Goal: Transaction & Acquisition: Purchase product/service

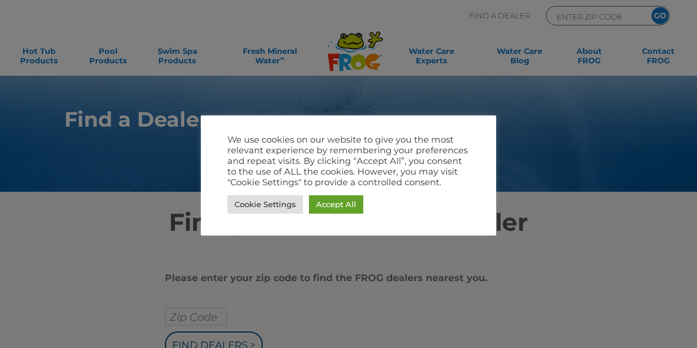
click at [346, 202] on link "Accept All" at bounding box center [336, 204] width 54 height 18
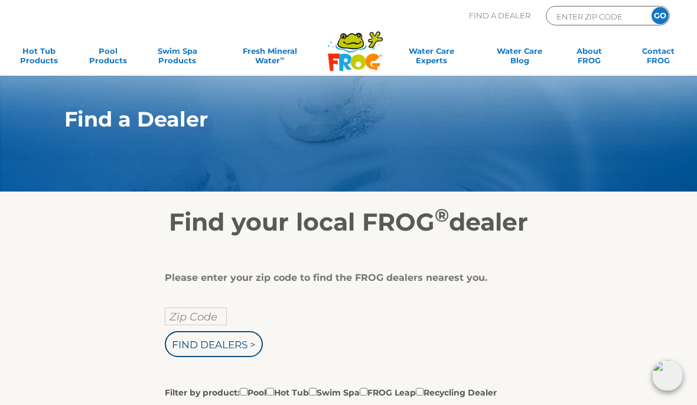
click at [210, 314] on input "Zip Code" at bounding box center [196, 316] width 62 height 18
type input "Zip Code"
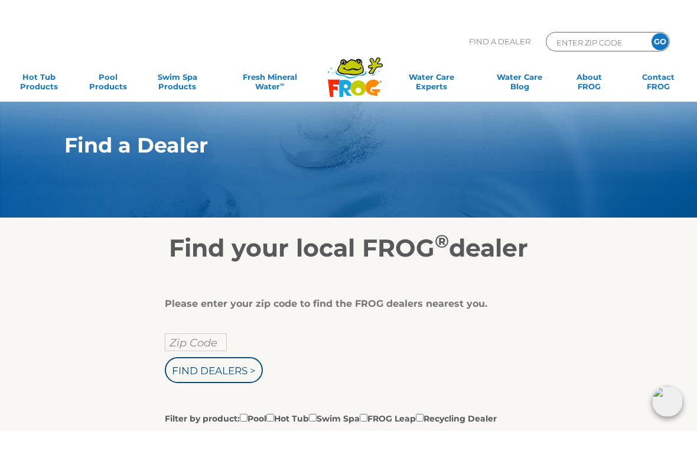
scroll to position [4, 0]
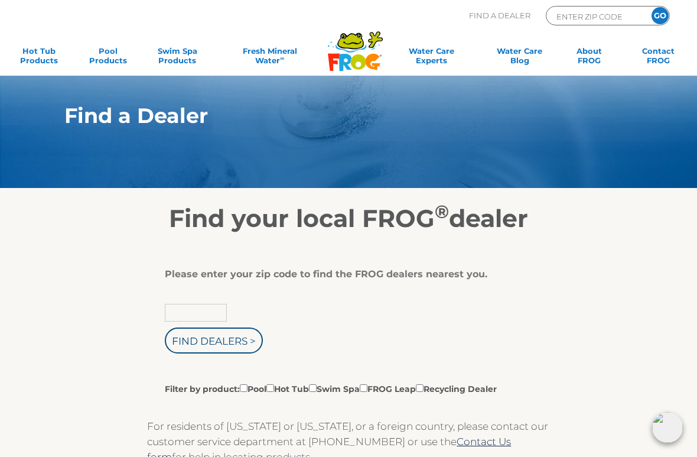
click at [210, 312] on input "text" at bounding box center [196, 313] width 62 height 18
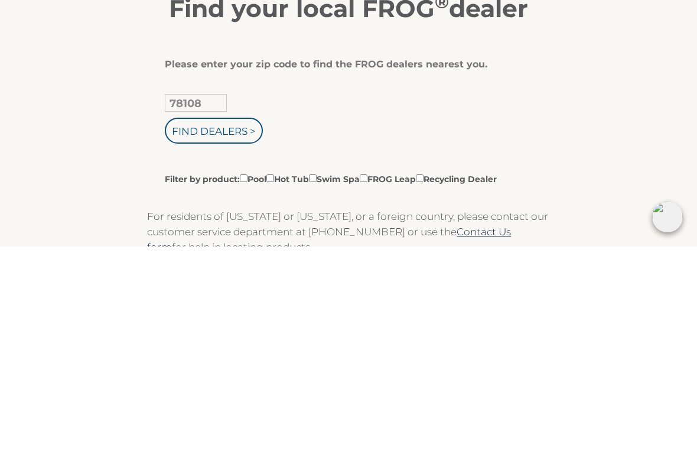
scroll to position [214, 0]
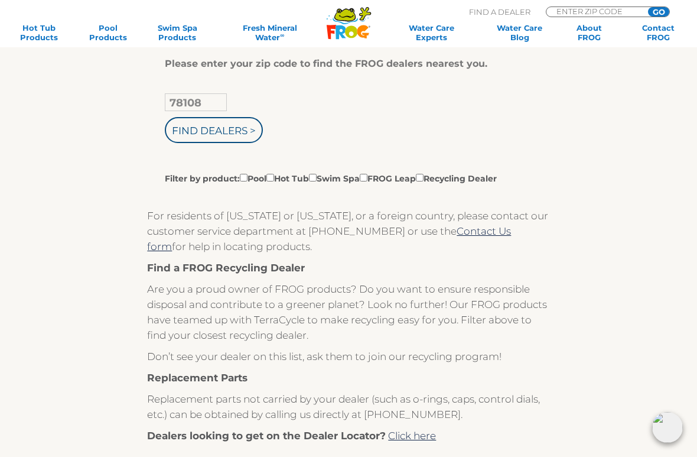
type input "78108"
click at [246, 179] on input "Filter by product: Pool Hot Tub Swim Spa FROG Leap Recycling Dealer" at bounding box center [244, 178] width 8 height 8
checkbox input "true"
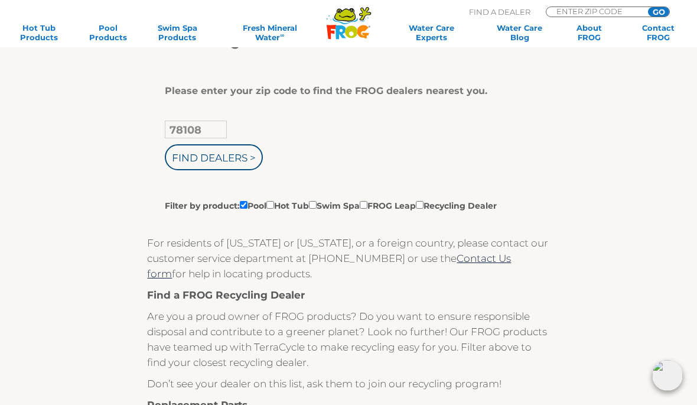
scroll to position [186, 0]
click at [236, 157] on input "Find Dealers >" at bounding box center [214, 158] width 98 height 26
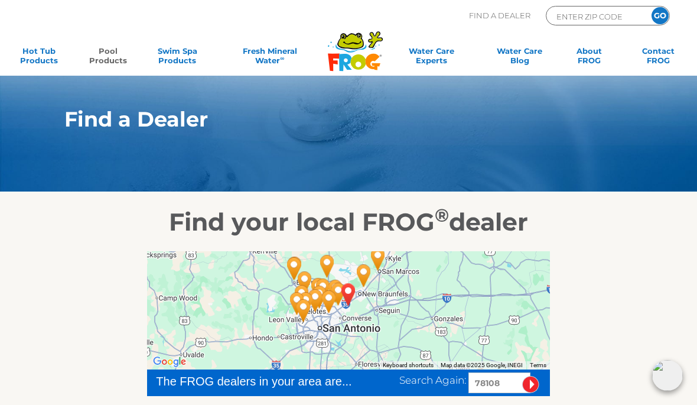
click at [107, 60] on link "Pool Products" at bounding box center [108, 58] width 54 height 24
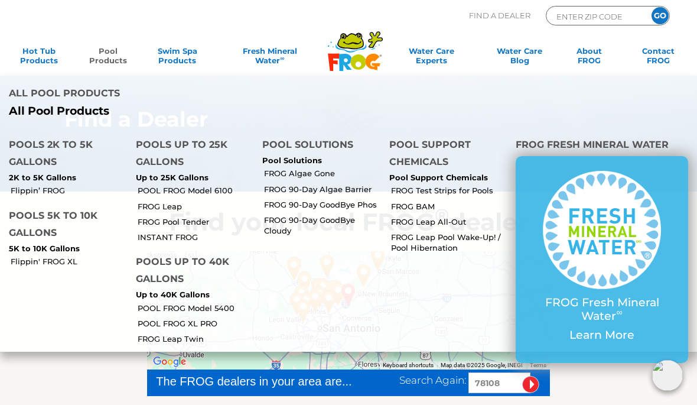
click at [47, 220] on h4 "Pools 5K to 10K Gallons" at bounding box center [63, 225] width 109 height 37
click at [46, 219] on h4 "Pools 5K to 10K Gallons" at bounding box center [63, 225] width 109 height 37
click at [180, 142] on h4 "Pools up to 25K Gallons" at bounding box center [190, 154] width 109 height 37
click at [184, 176] on p "Up to 25K Gallons" at bounding box center [190, 177] width 109 height 9
click at [207, 188] on link "POOL FROG Model 6100" at bounding box center [196, 190] width 116 height 11
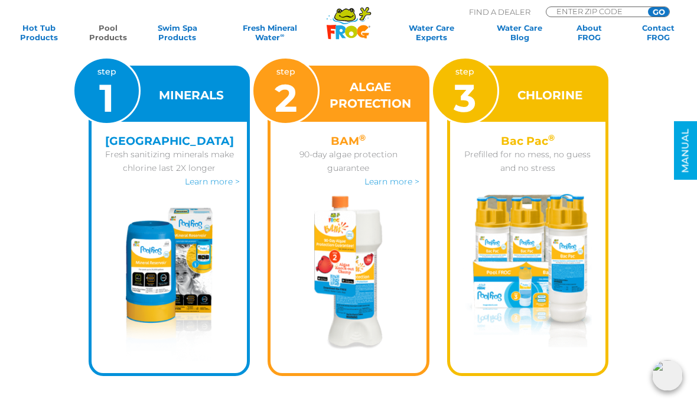
scroll to position [1483, 0]
